Goal: Task Accomplishment & Management: Manage account settings

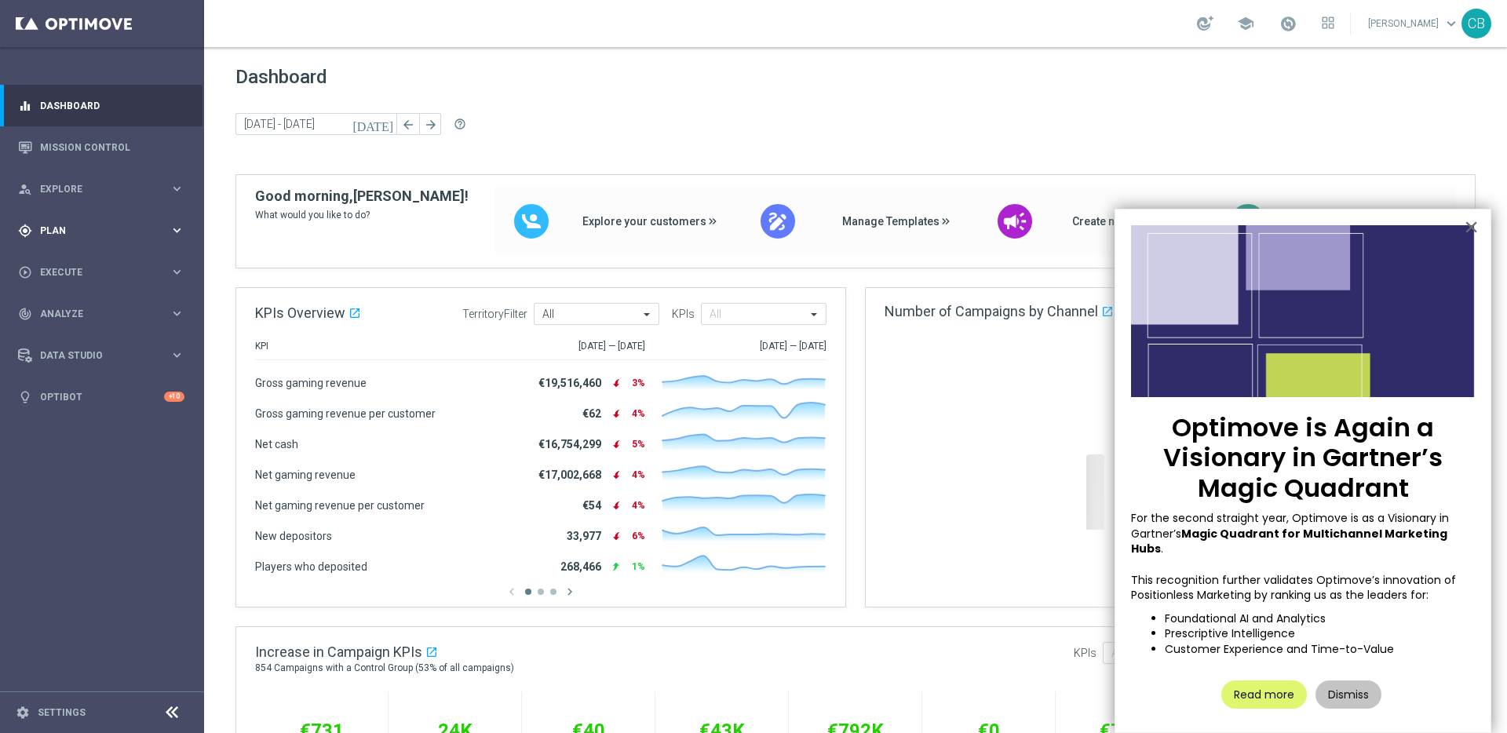
click at [122, 230] on span "Plan" at bounding box center [104, 230] width 129 height 9
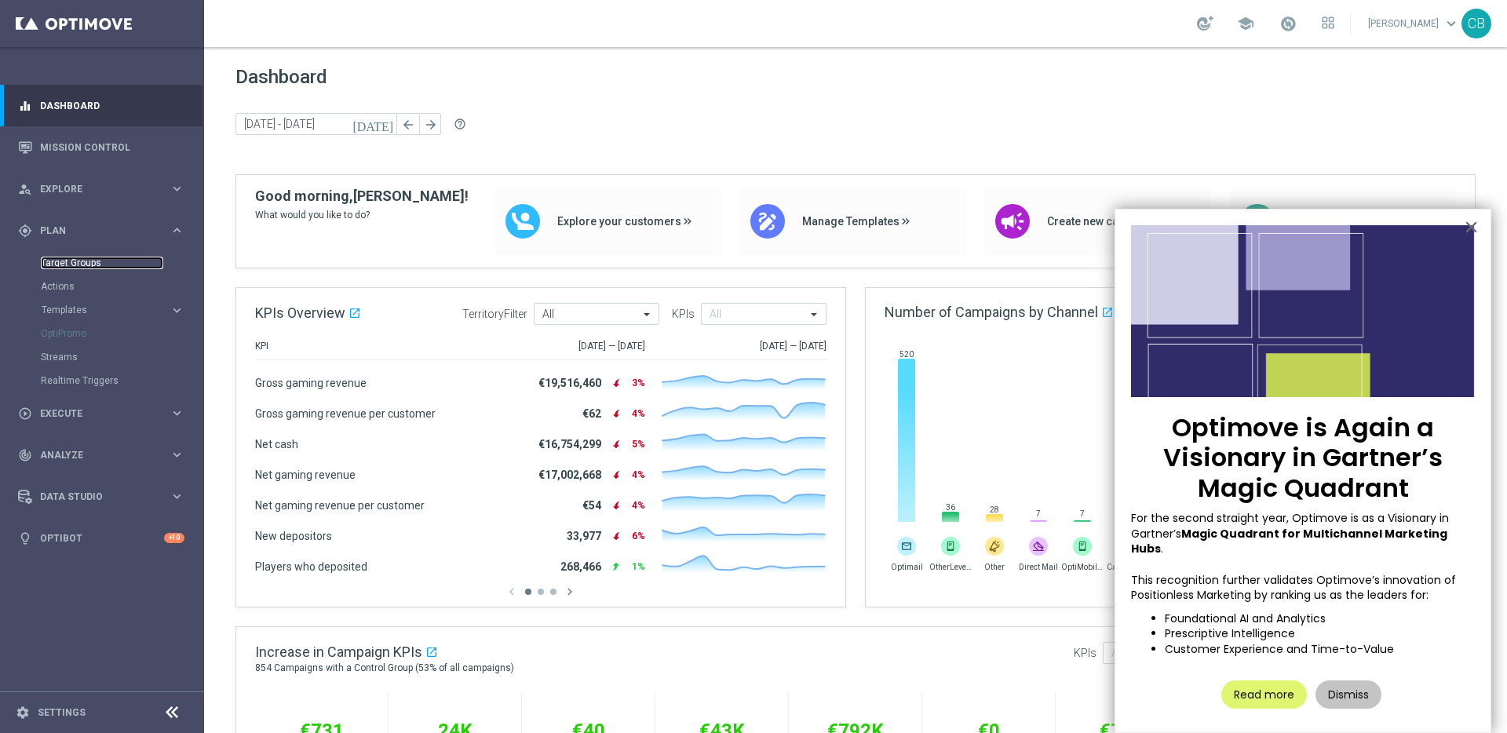
click at [84, 261] on link "Target Groups" at bounding box center [102, 263] width 122 height 13
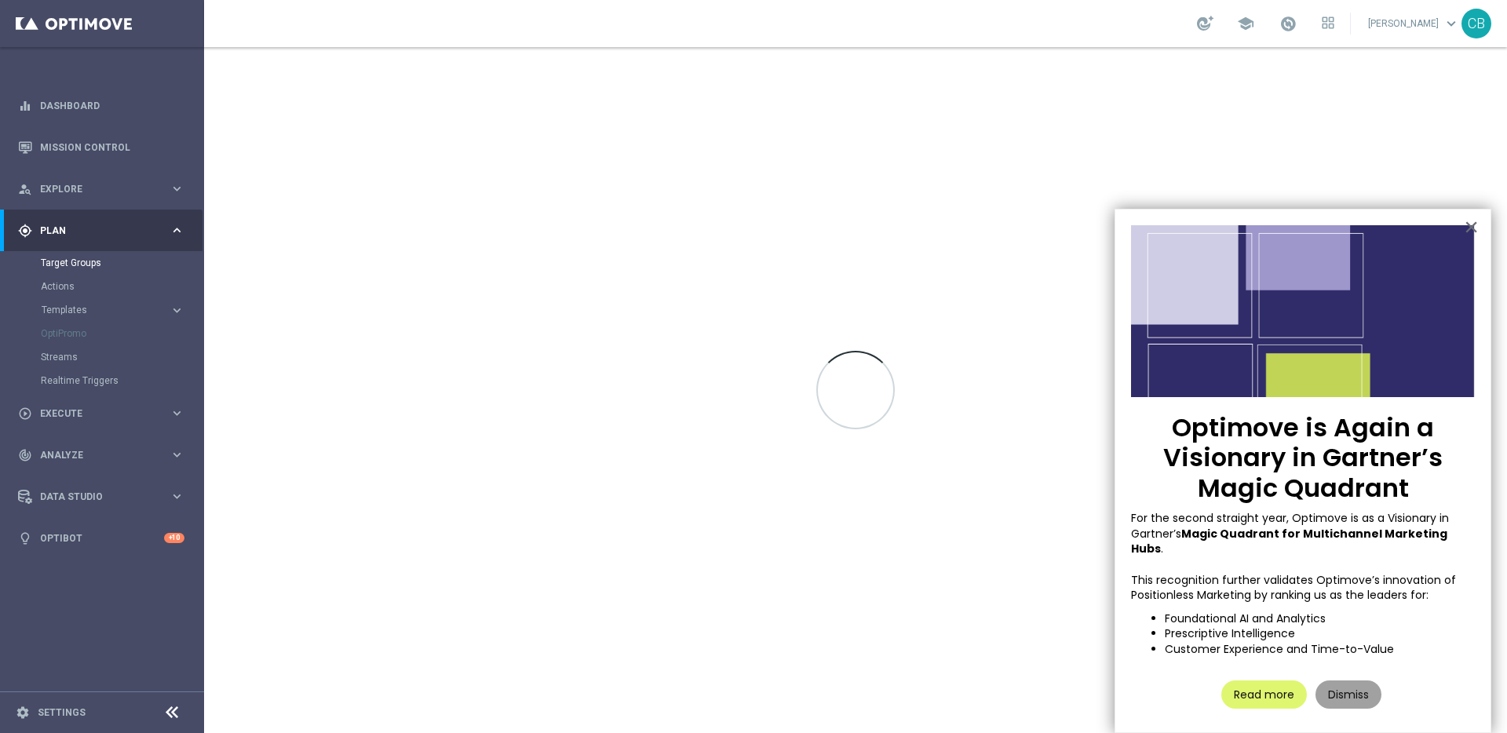
click at [1358, 680] on button "Dismiss" at bounding box center [1348, 694] width 66 height 28
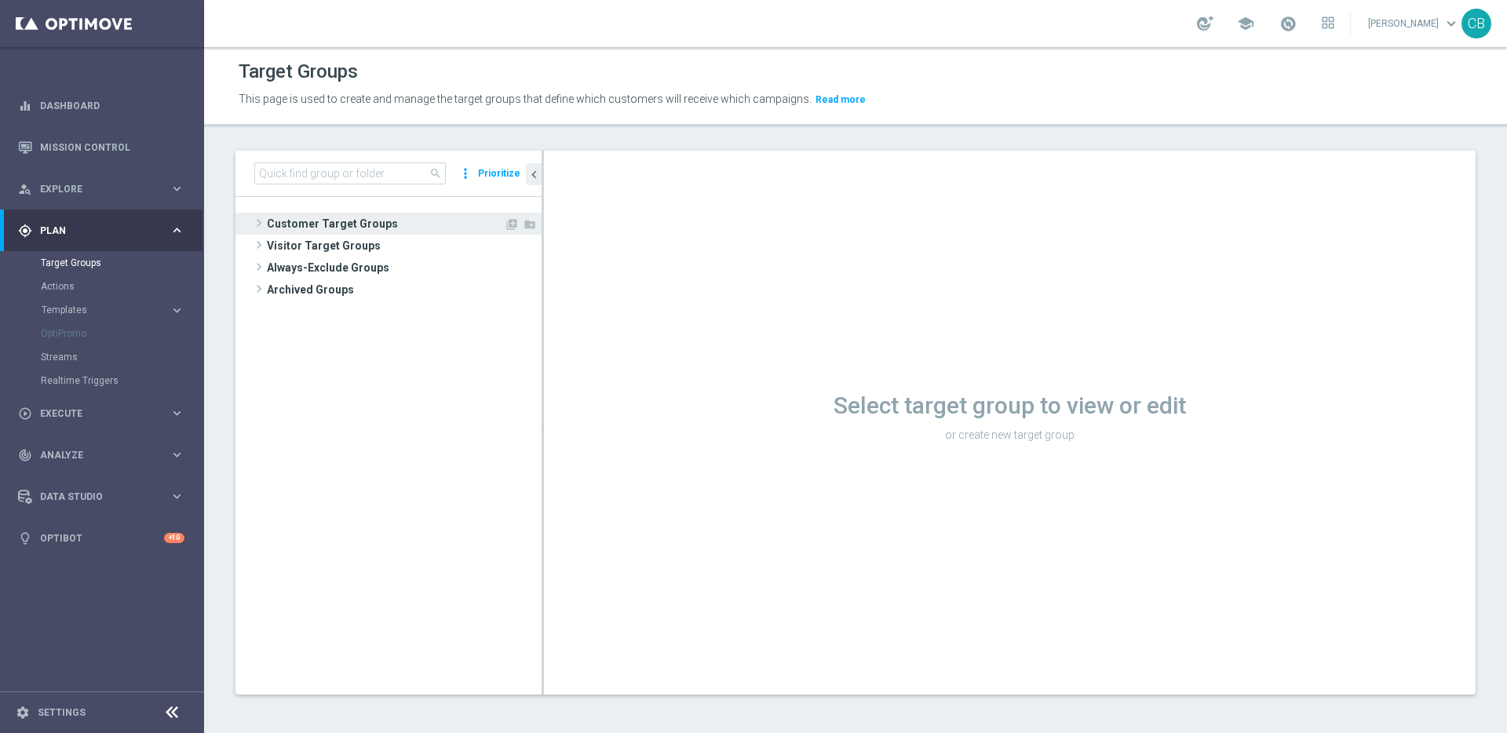
click at [324, 222] on span "Customer Target Groups" at bounding box center [385, 224] width 237 height 22
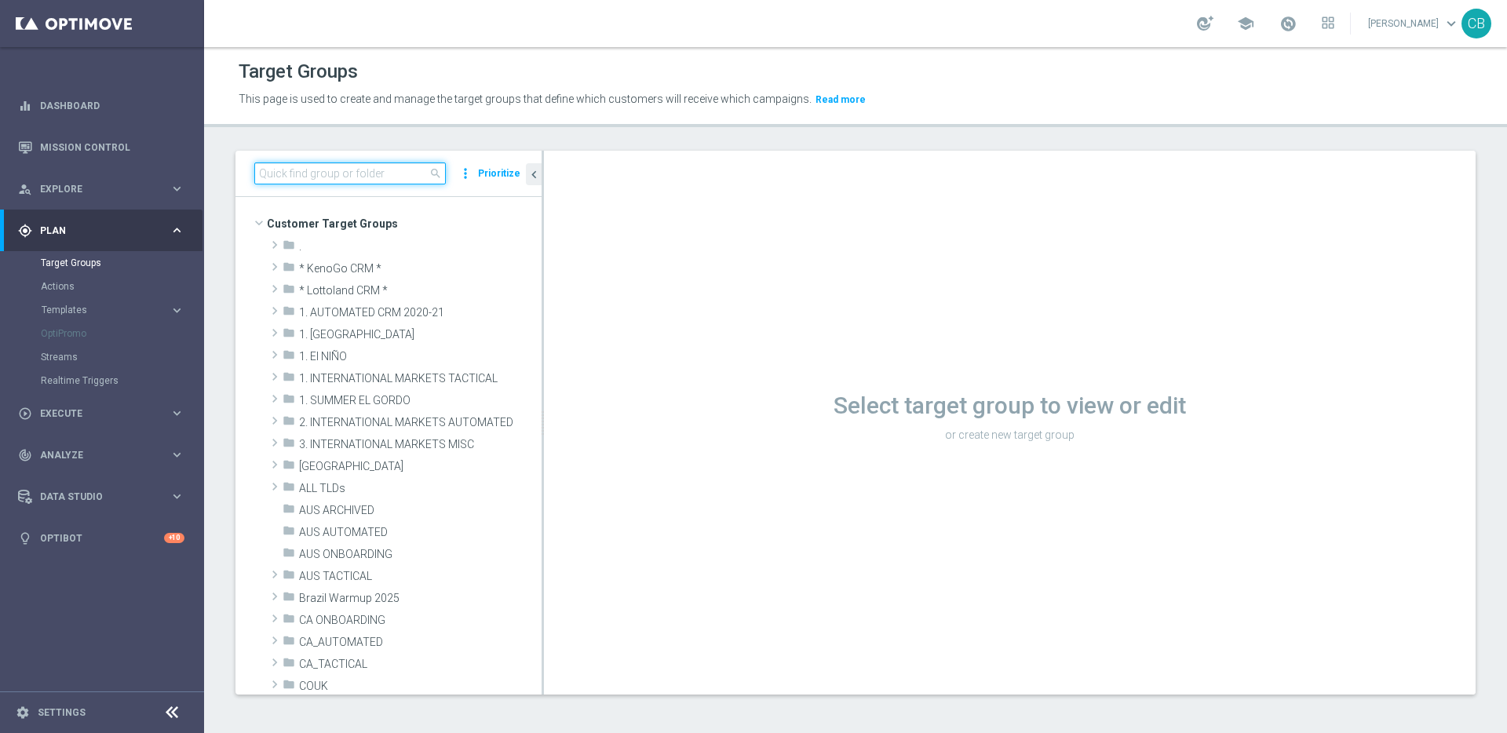
click at [323, 177] on input at bounding box center [349, 173] width 191 height 22
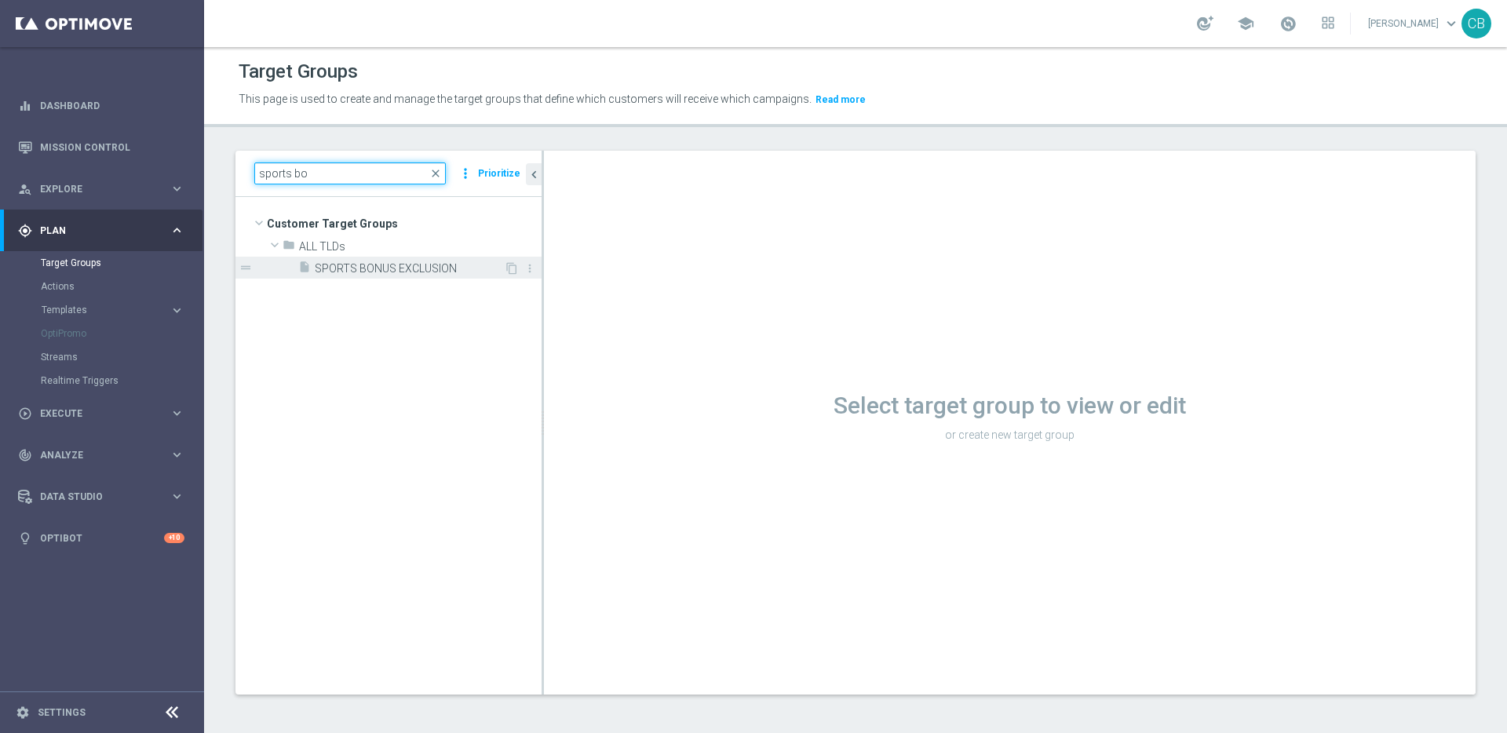
type input "sports bo"
click at [348, 268] on span "SPORTS BONUS EXCLUSION" at bounding box center [409, 268] width 189 height 13
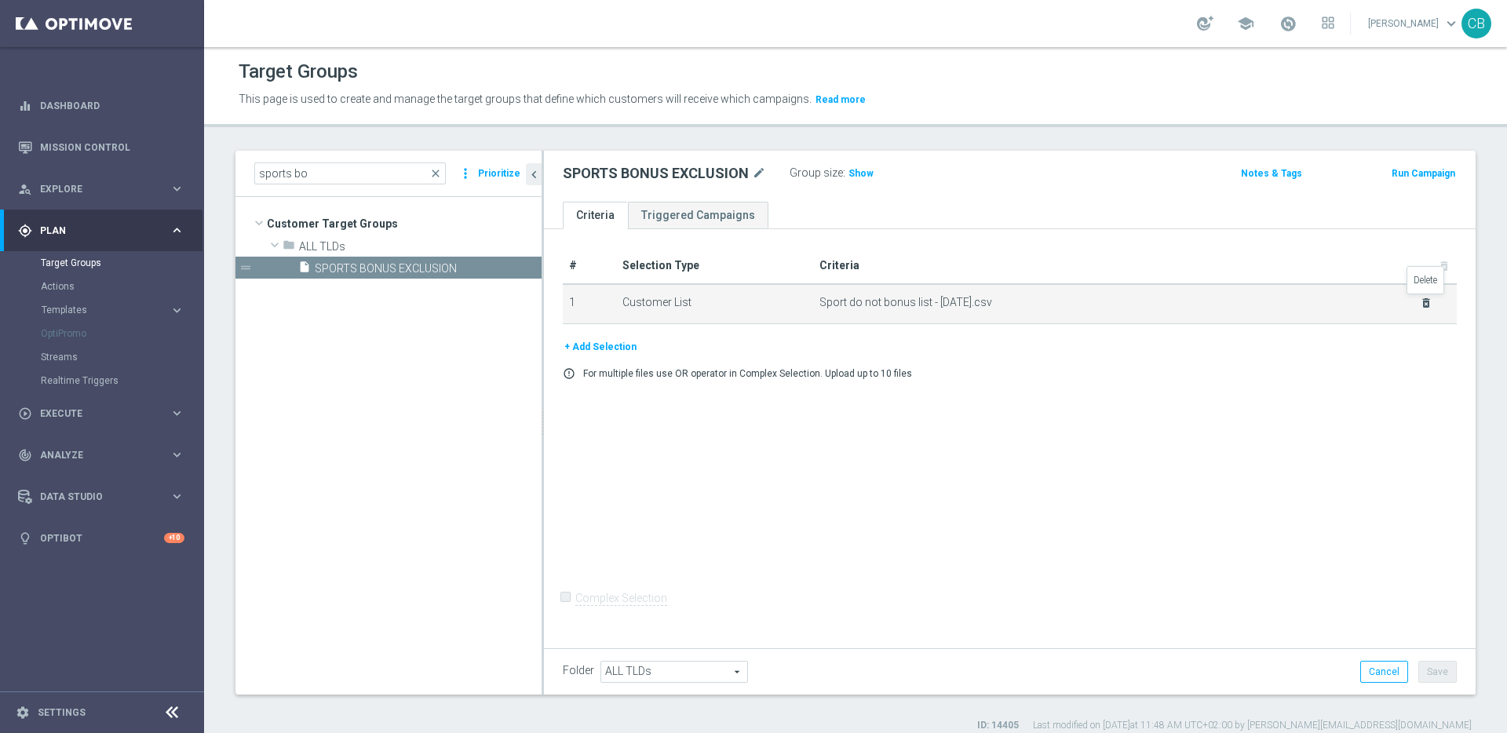
click at [1427, 300] on icon "delete_forever" at bounding box center [1426, 303] width 13 height 13
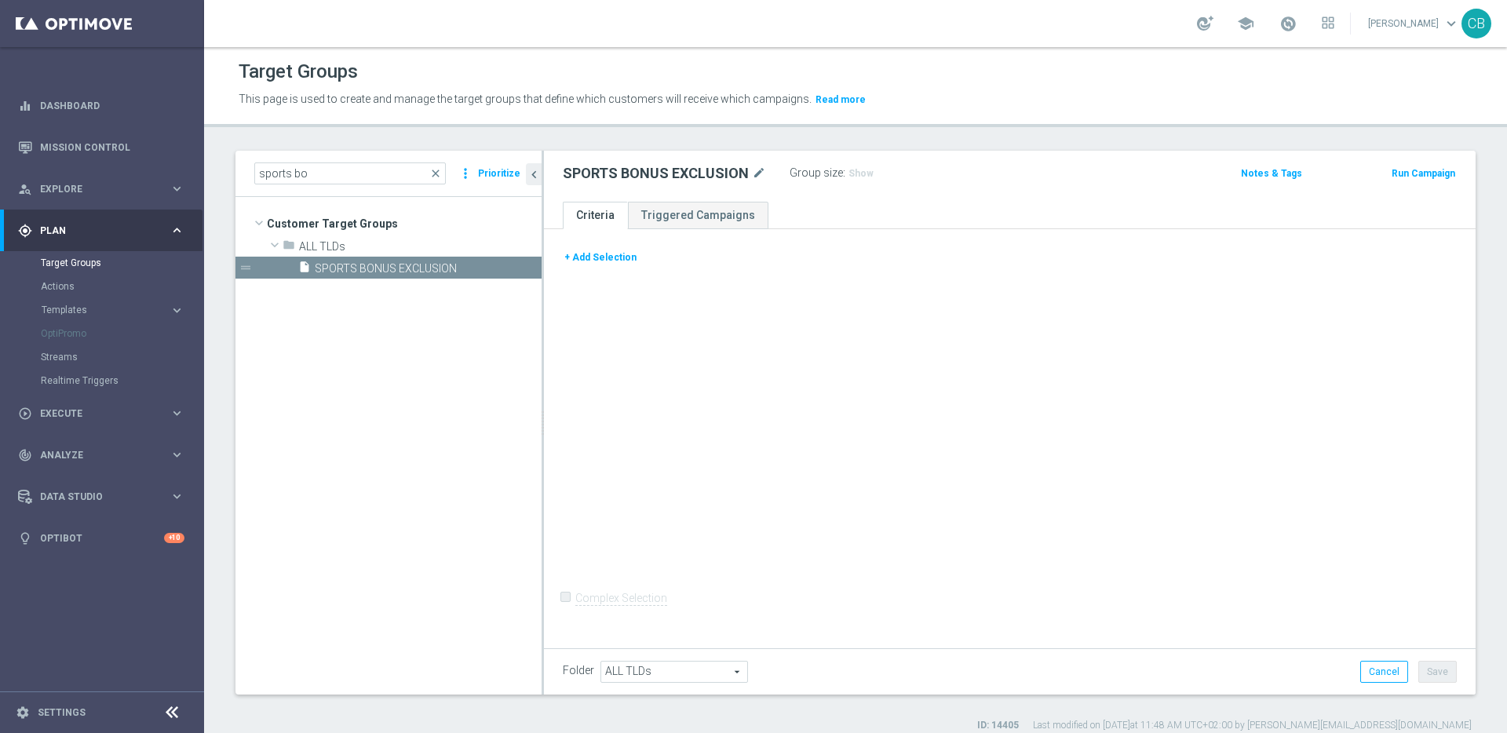
click at [621, 256] on button "+ Add Selection" at bounding box center [600, 257] width 75 height 17
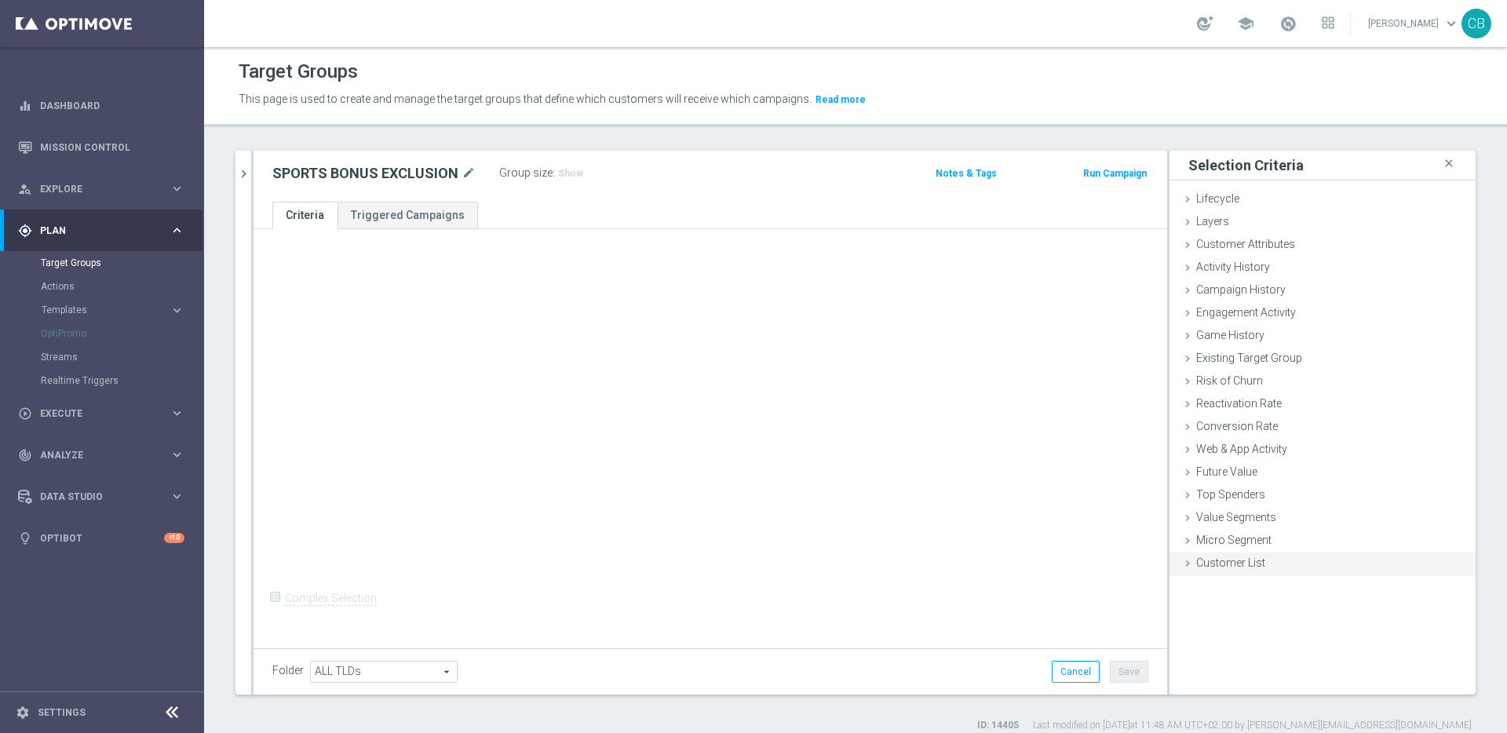
click at [1239, 563] on span "Customer List" at bounding box center [1230, 562] width 69 height 13
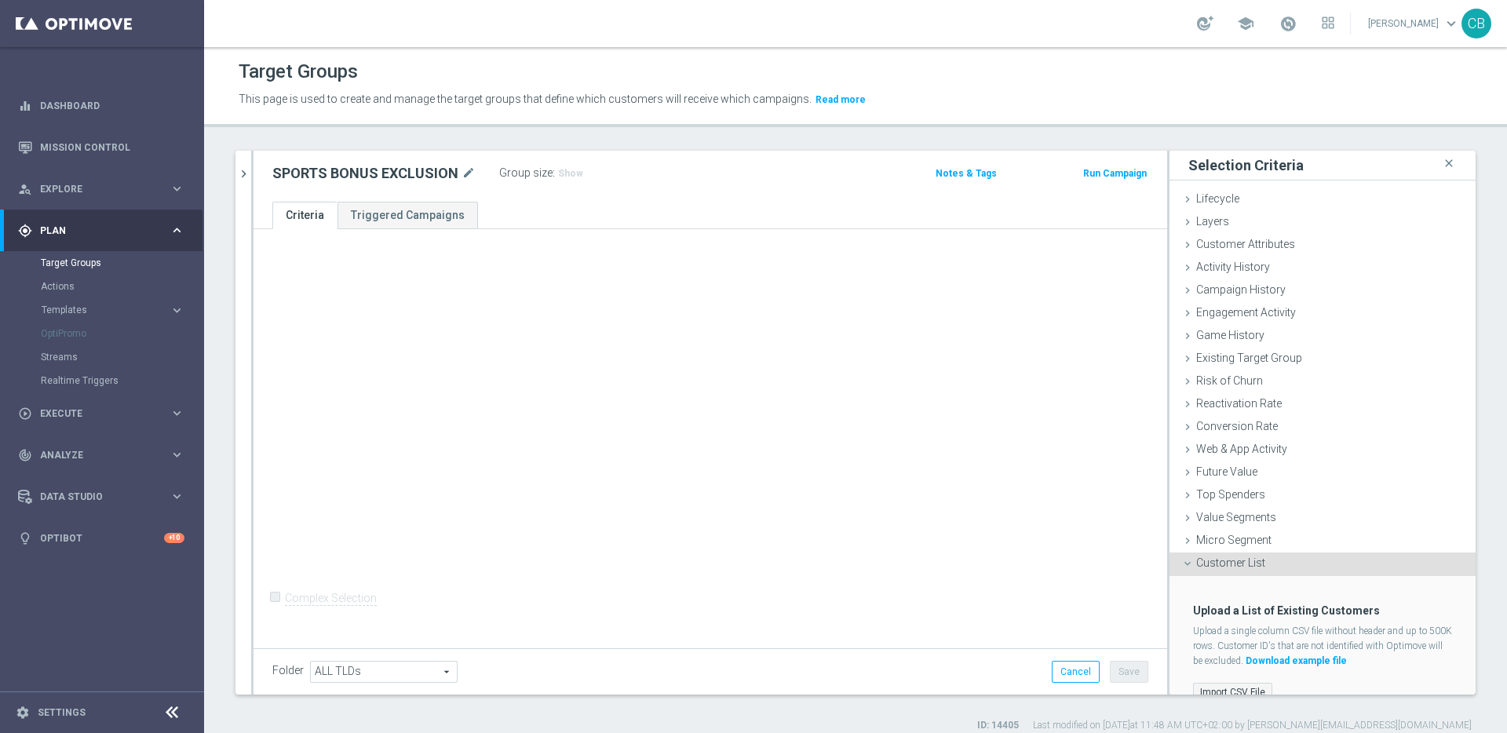
click at [1225, 687] on label "Import CSV File" at bounding box center [1232, 693] width 79 height 20
click at [0, 0] on input "Import CSV File" at bounding box center [0, 0] width 0 height 0
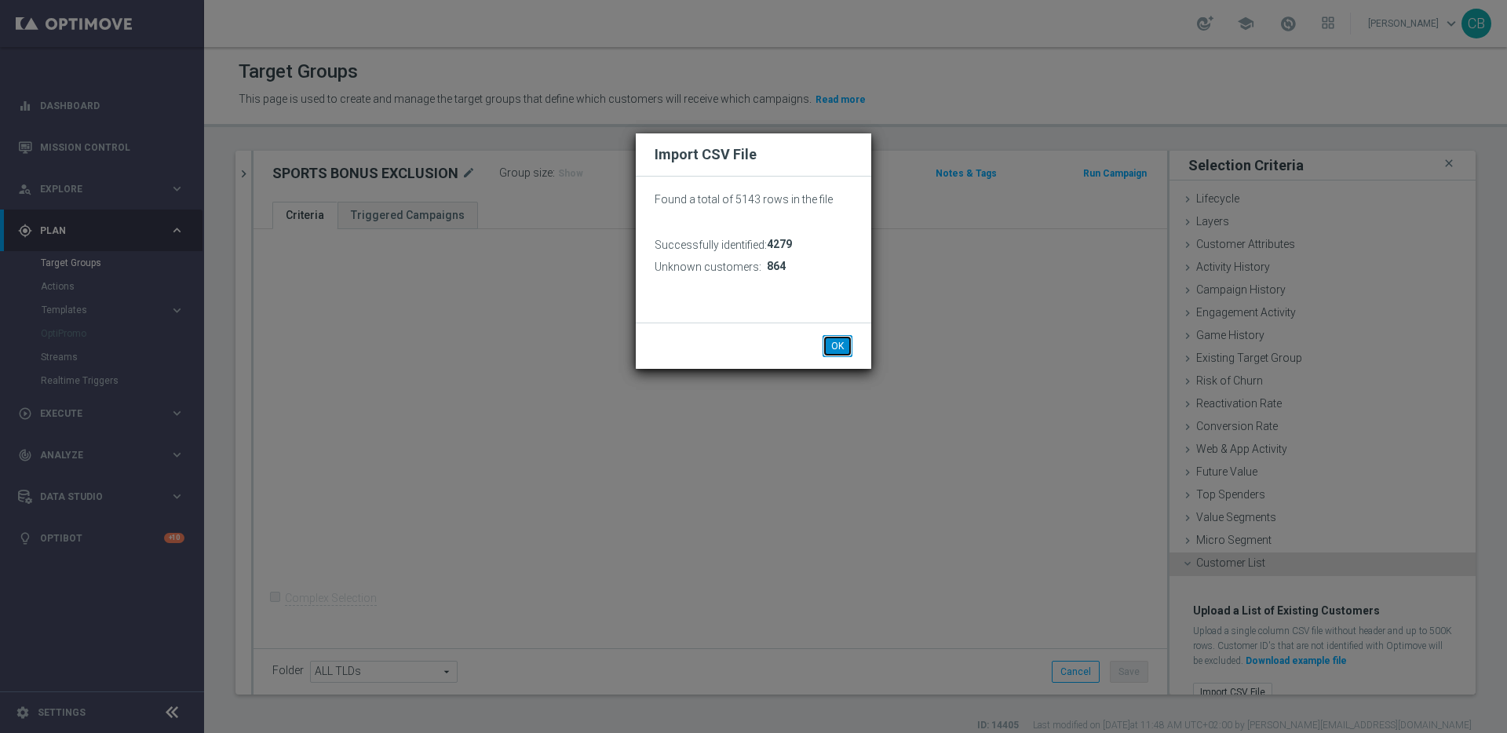
click at [839, 346] on button "OK" at bounding box center [837, 346] width 30 height 22
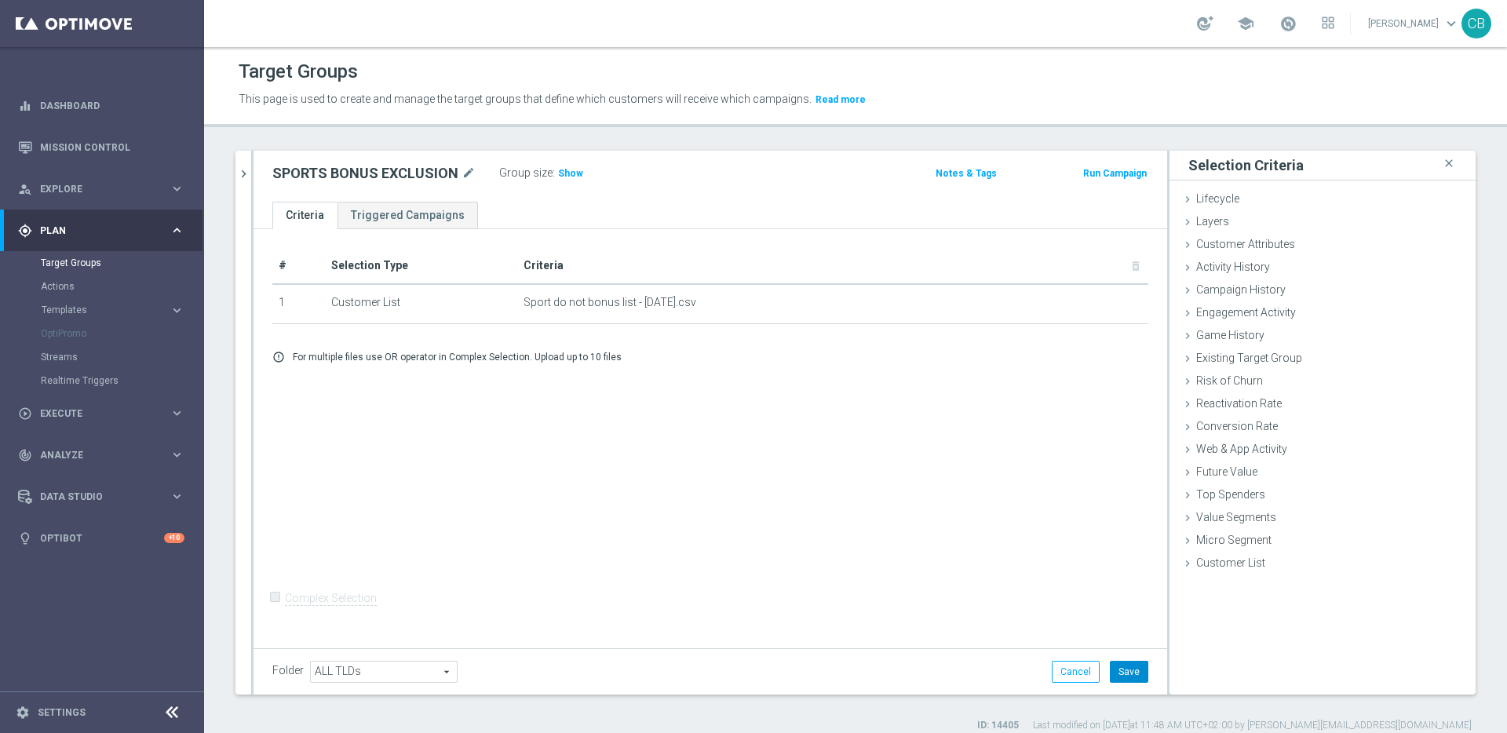
click at [1128, 671] on button "Save" at bounding box center [1129, 672] width 38 height 22
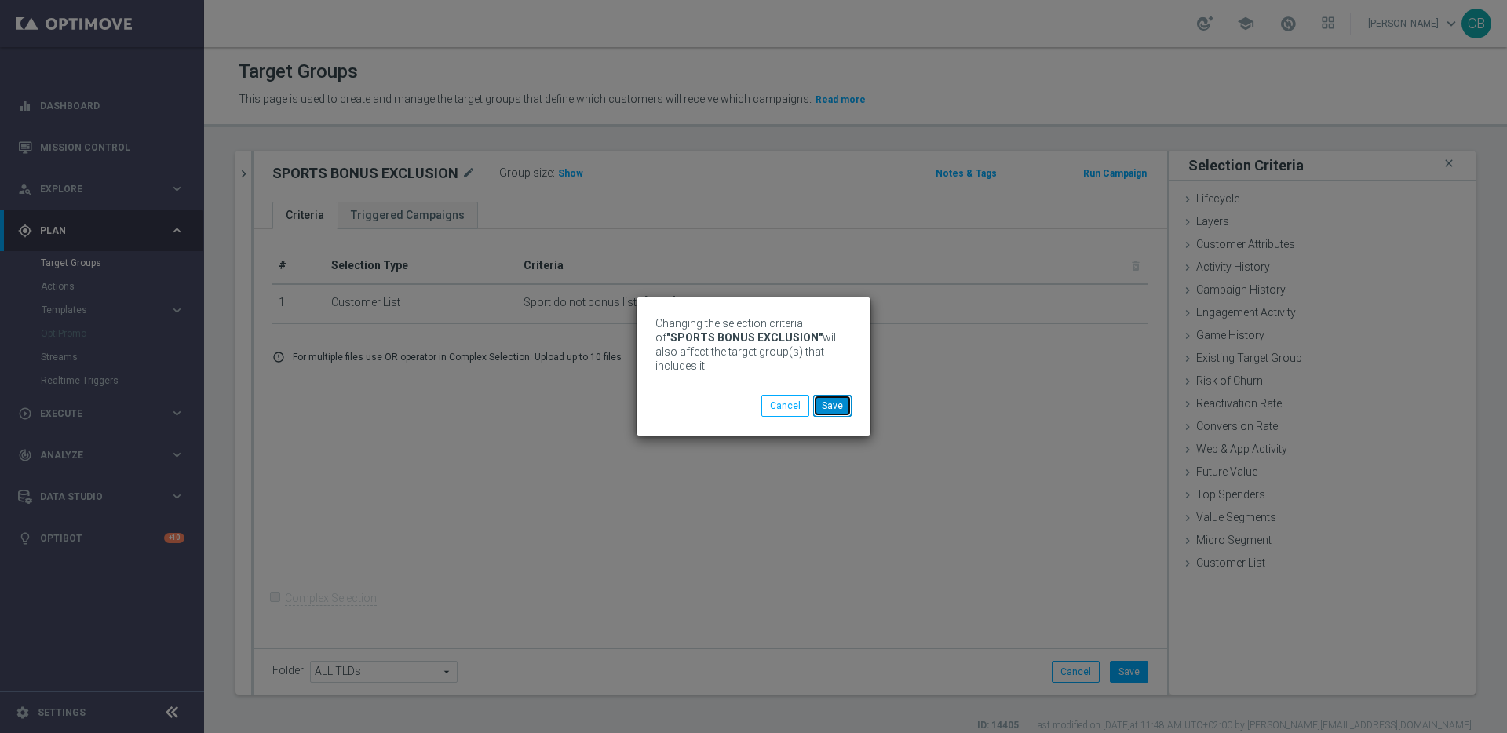
click at [836, 409] on button "Save" at bounding box center [832, 406] width 38 height 22
